Goal: Information Seeking & Learning: Check status

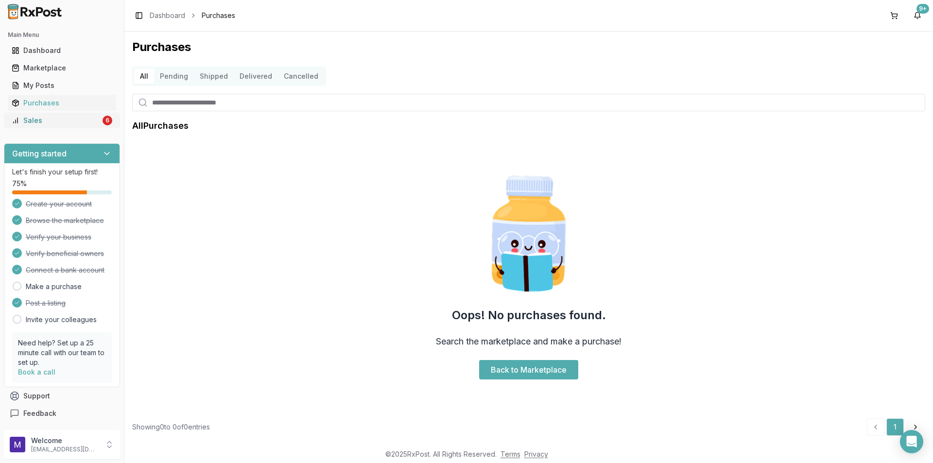
click at [56, 126] on link "Sales 6" at bounding box center [62, 120] width 108 height 17
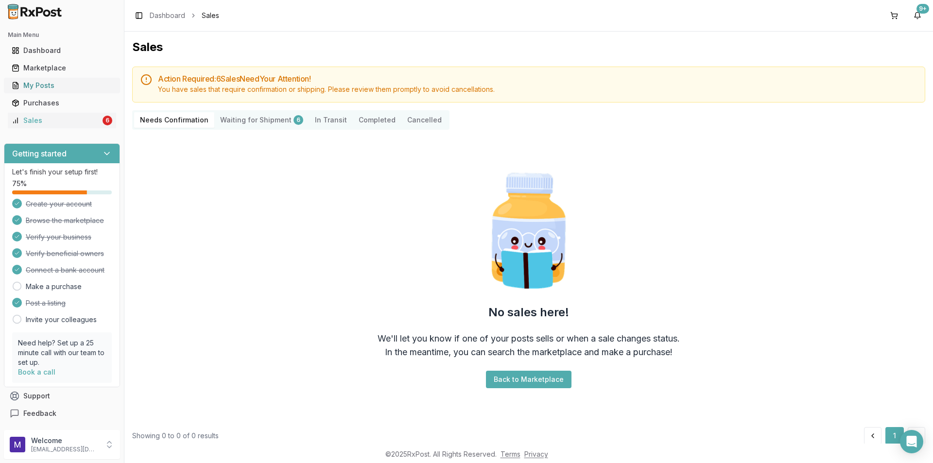
click at [60, 86] on div "My Posts" at bounding box center [62, 86] width 101 height 10
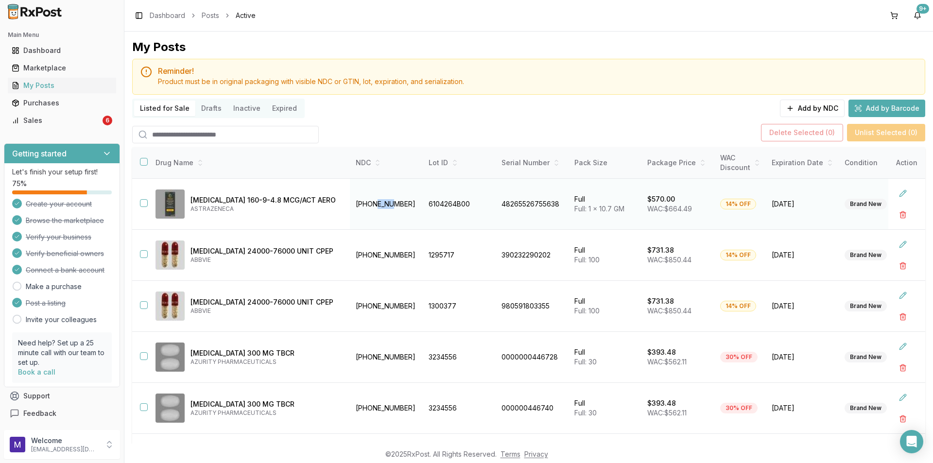
drag, startPoint x: 388, startPoint y: 188, endPoint x: 372, endPoint y: 194, distance: 17.4
click at [372, 194] on td "[PHONE_NUMBER]" at bounding box center [386, 204] width 73 height 51
click at [409, 202] on td "[PHONE_NUMBER]" at bounding box center [386, 204] width 73 height 51
drag, startPoint x: 401, startPoint y: 203, endPoint x: 348, endPoint y: 212, distance: 53.7
click at [350, 212] on td "[PHONE_NUMBER]" at bounding box center [386, 204] width 73 height 51
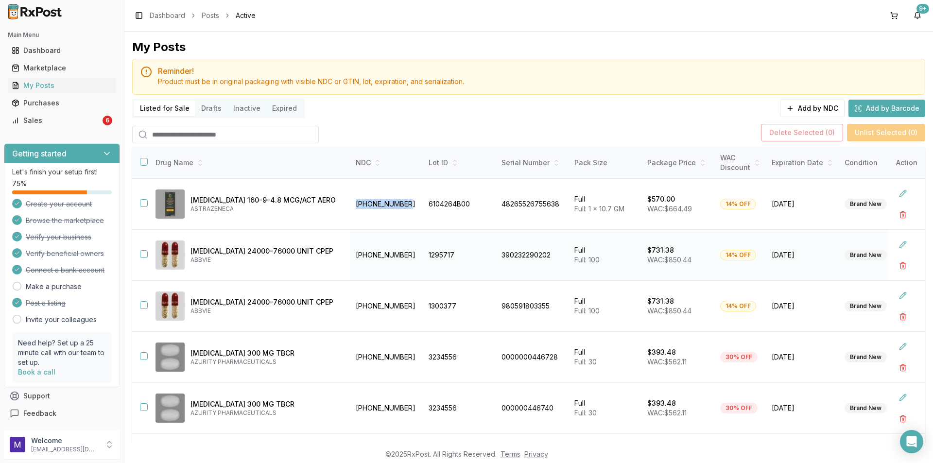
copy td "[PHONE_NUMBER]"
click at [63, 72] on div "Marketplace" at bounding box center [62, 68] width 101 height 10
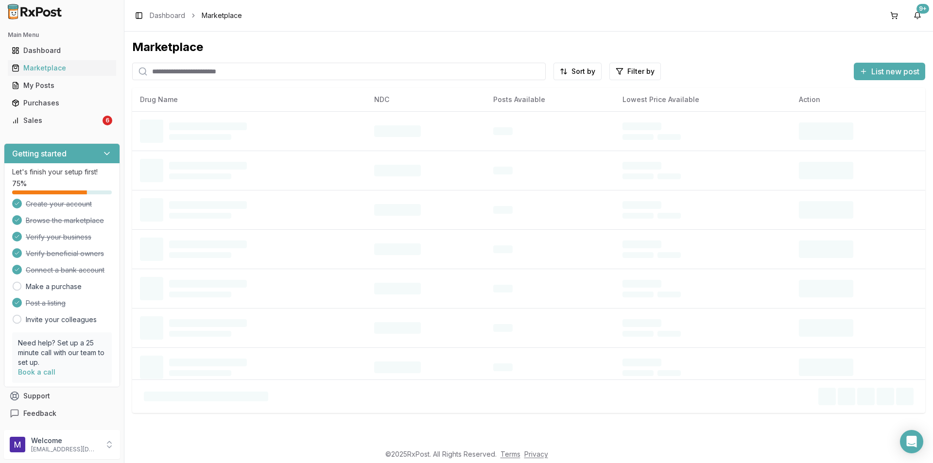
click at [196, 69] on input "search" at bounding box center [338, 71] width 413 height 17
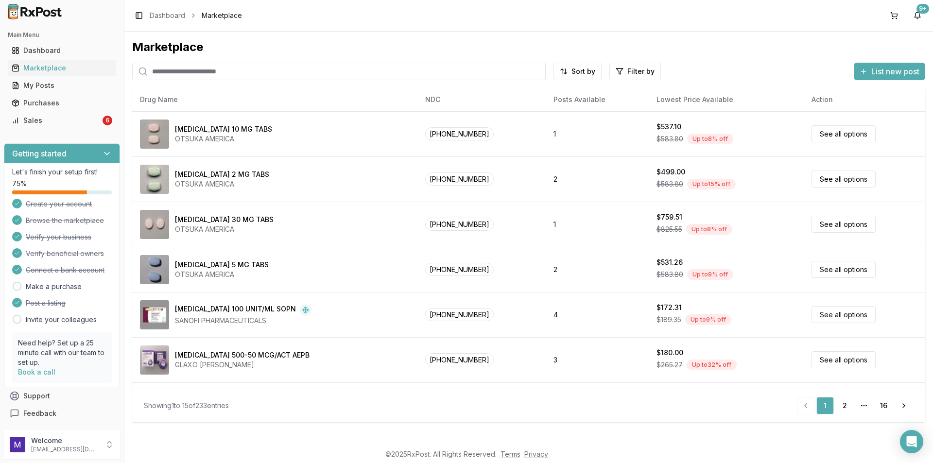
paste input "**********"
type input "**********"
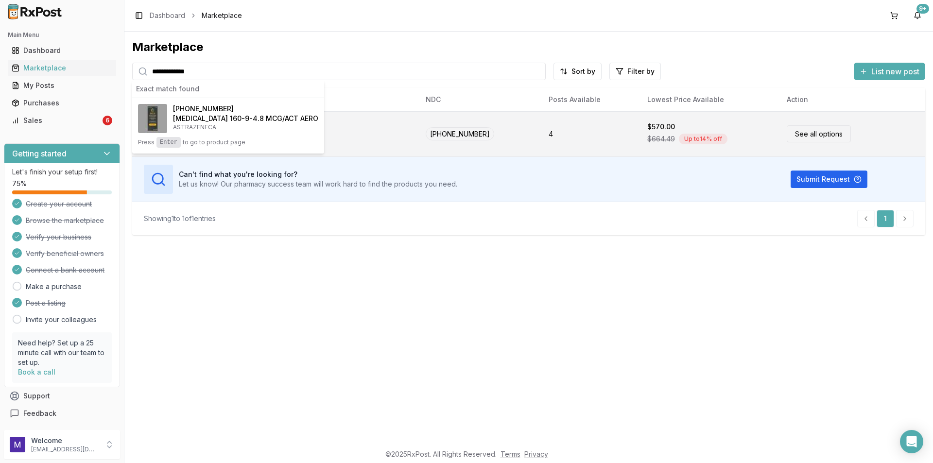
click at [824, 131] on link "See all options" at bounding box center [818, 133] width 64 height 17
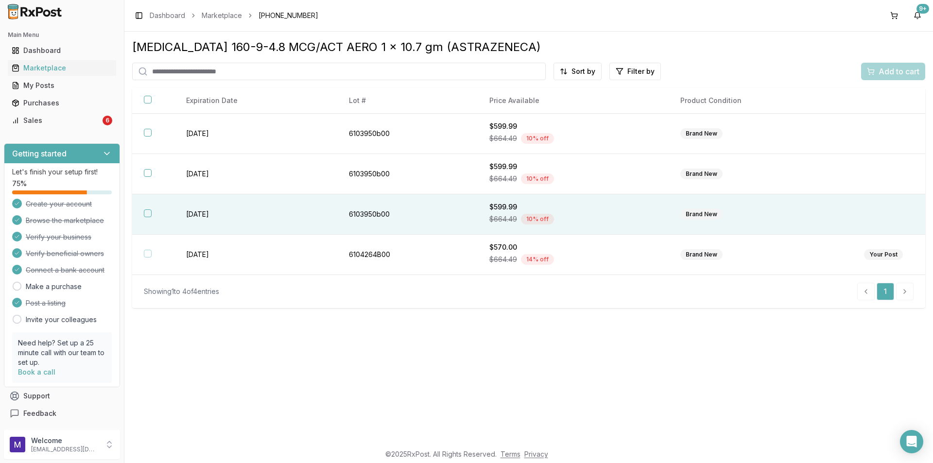
click at [209, 214] on td "[DATE]" at bounding box center [255, 214] width 163 height 40
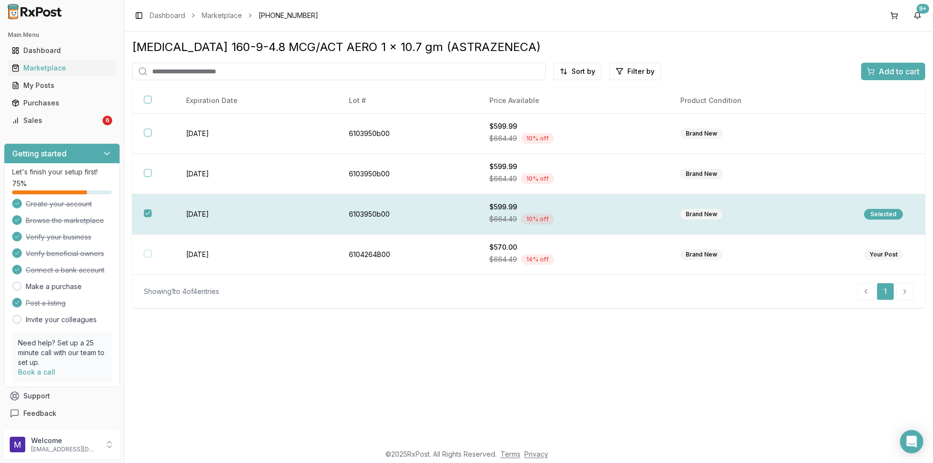
click at [209, 214] on td "[DATE]" at bounding box center [255, 214] width 163 height 40
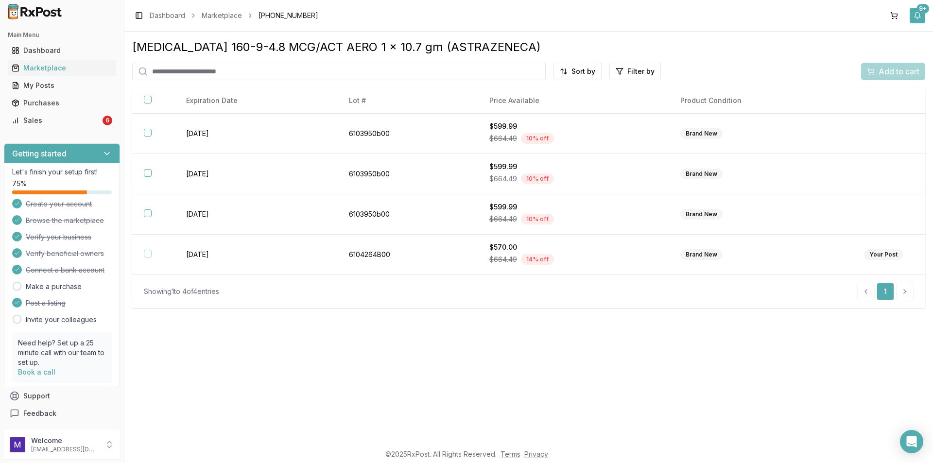
click at [920, 16] on button "9+" at bounding box center [917, 16] width 16 height 16
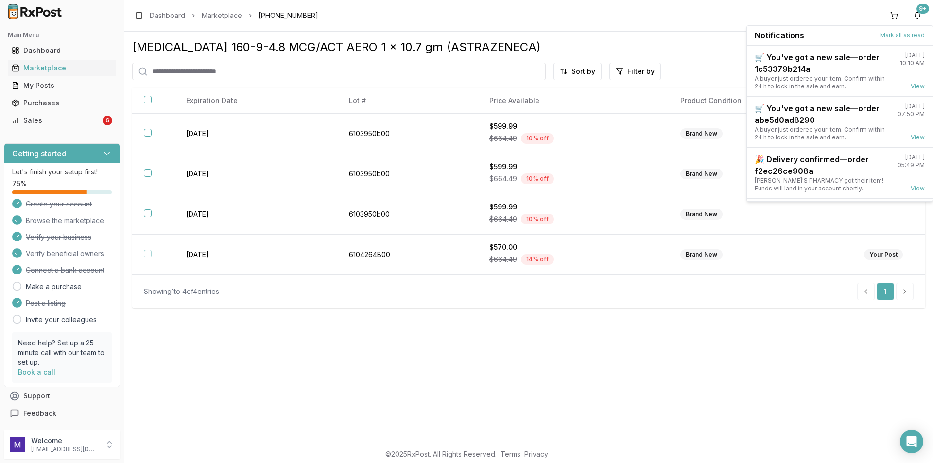
click at [553, 17] on div "Toggle Sidebar Dashboard Marketplace [PHONE_NUMBER] 9+" at bounding box center [528, 15] width 808 height 31
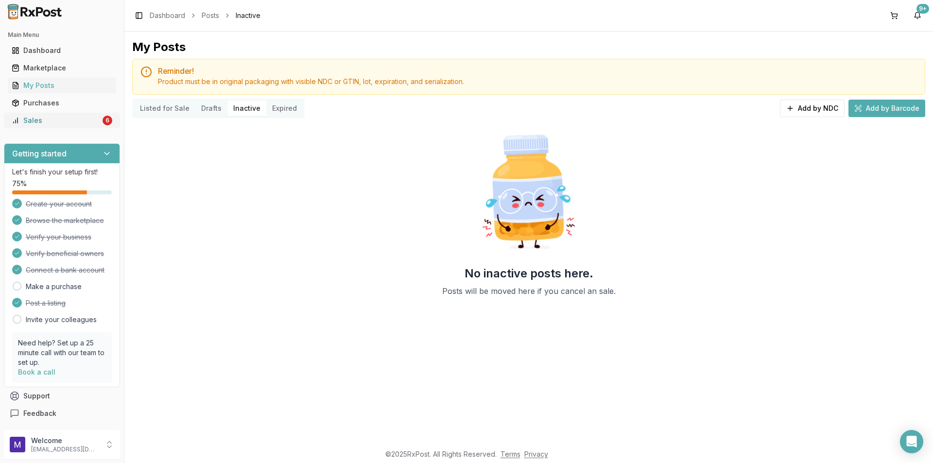
click at [75, 126] on link "Sales 6" at bounding box center [62, 120] width 108 height 17
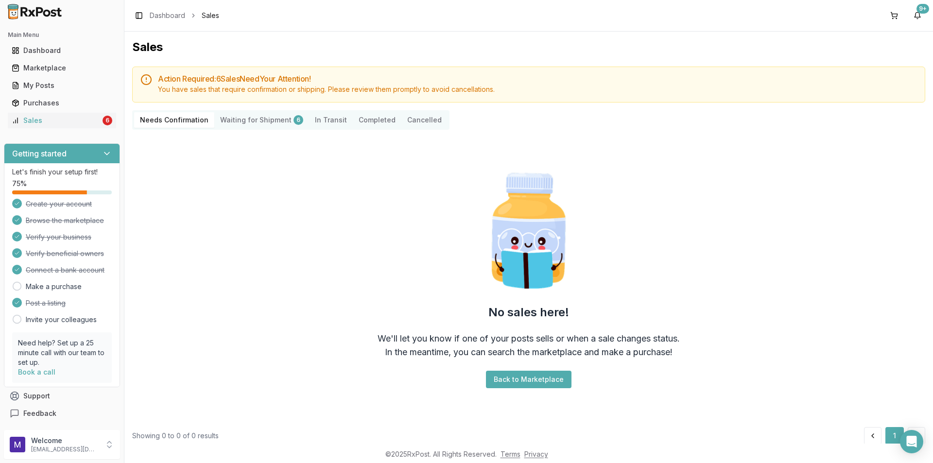
click at [255, 112] on div "Needs Confirmation Waiting for Shipment 6 In Transit Completed Cancelled" at bounding box center [290, 119] width 317 height 19
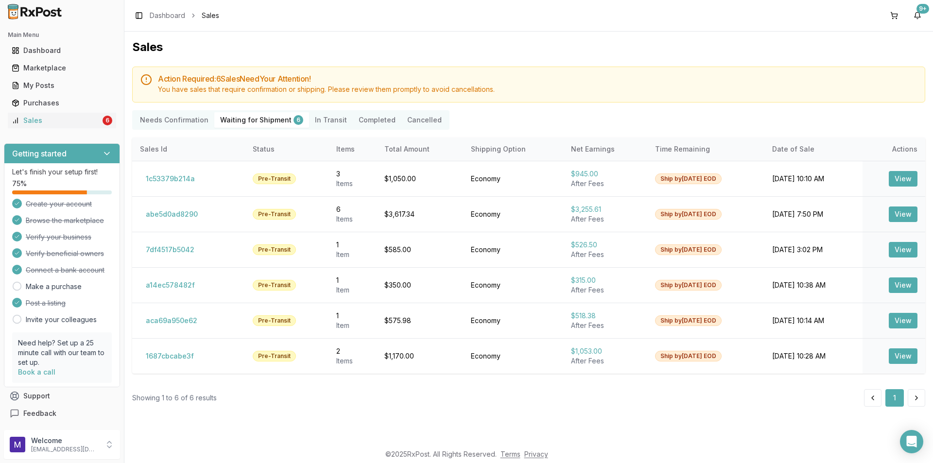
click at [175, 118] on Confirmation "Needs Confirmation" at bounding box center [174, 120] width 80 height 16
